Goal: Check status: Check status

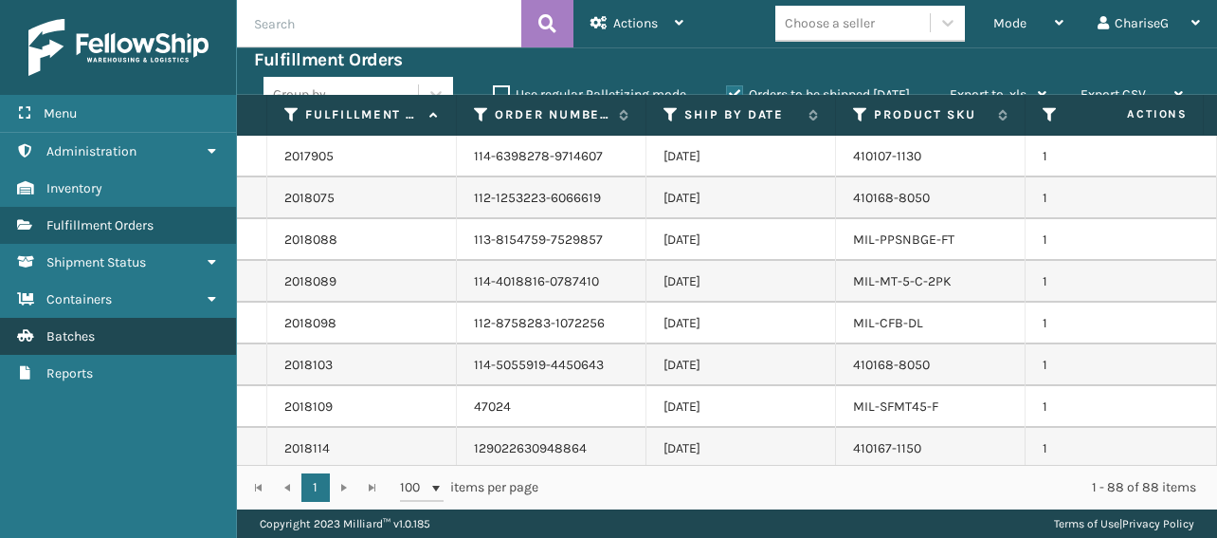
click at [95, 329] on span "Batches" at bounding box center [70, 336] width 48 height 16
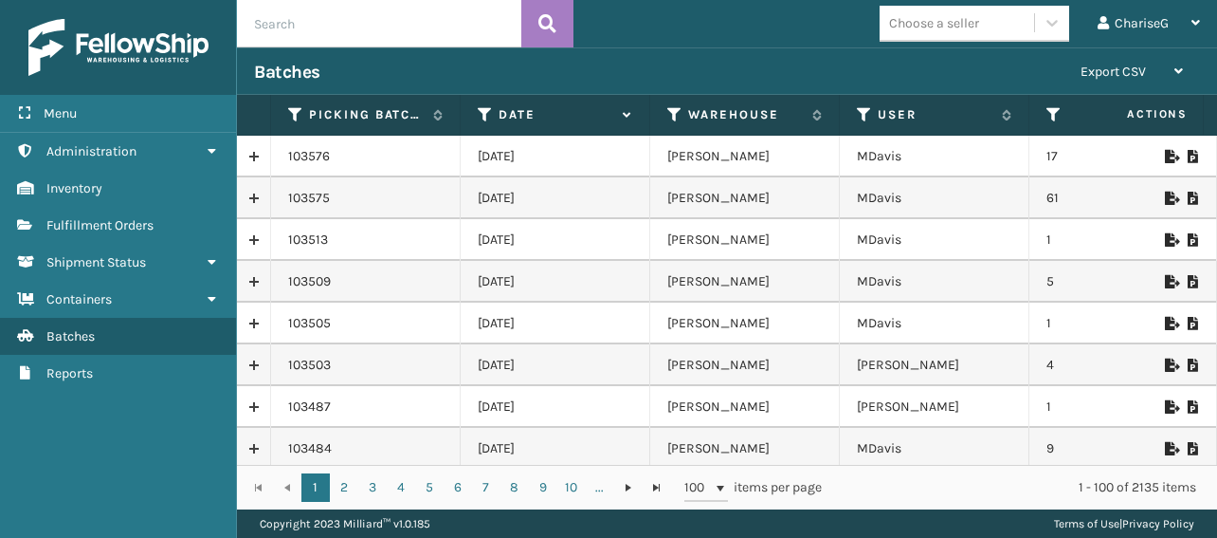
click at [1165, 194] on icon at bounding box center [1170, 198] width 11 height 13
click at [1165, 155] on icon at bounding box center [1170, 156] width 11 height 13
